Goal: Find specific page/section: Find specific page/section

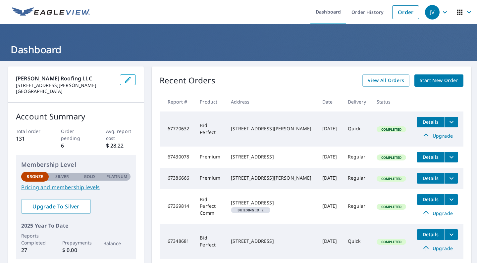
drag, startPoint x: 323, startPoint y: 171, endPoint x: 397, endPoint y: 65, distance: 129.2
click at [397, 65] on div "[PERSON_NAME] Roofing LLC [STREET_ADDRESS][PERSON_NAME] Account Summary Total o…" at bounding box center [238, 197] width 477 height 273
click at [392, 65] on div "[PERSON_NAME] Roofing LLC [STREET_ADDRESS][PERSON_NAME] Account Summary Total o…" at bounding box center [238, 197] width 477 height 273
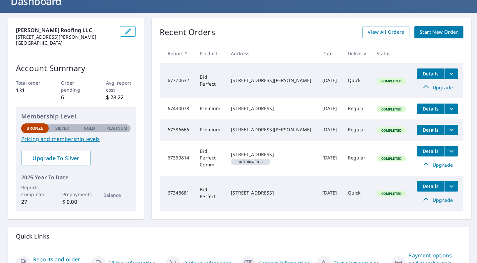
scroll to position [49, 0]
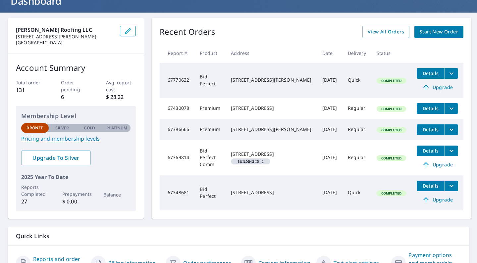
click at [63, 138] on link "Pricing and membership levels" at bounding box center [75, 139] width 109 height 8
